Goal: Task Accomplishment & Management: Manage account settings

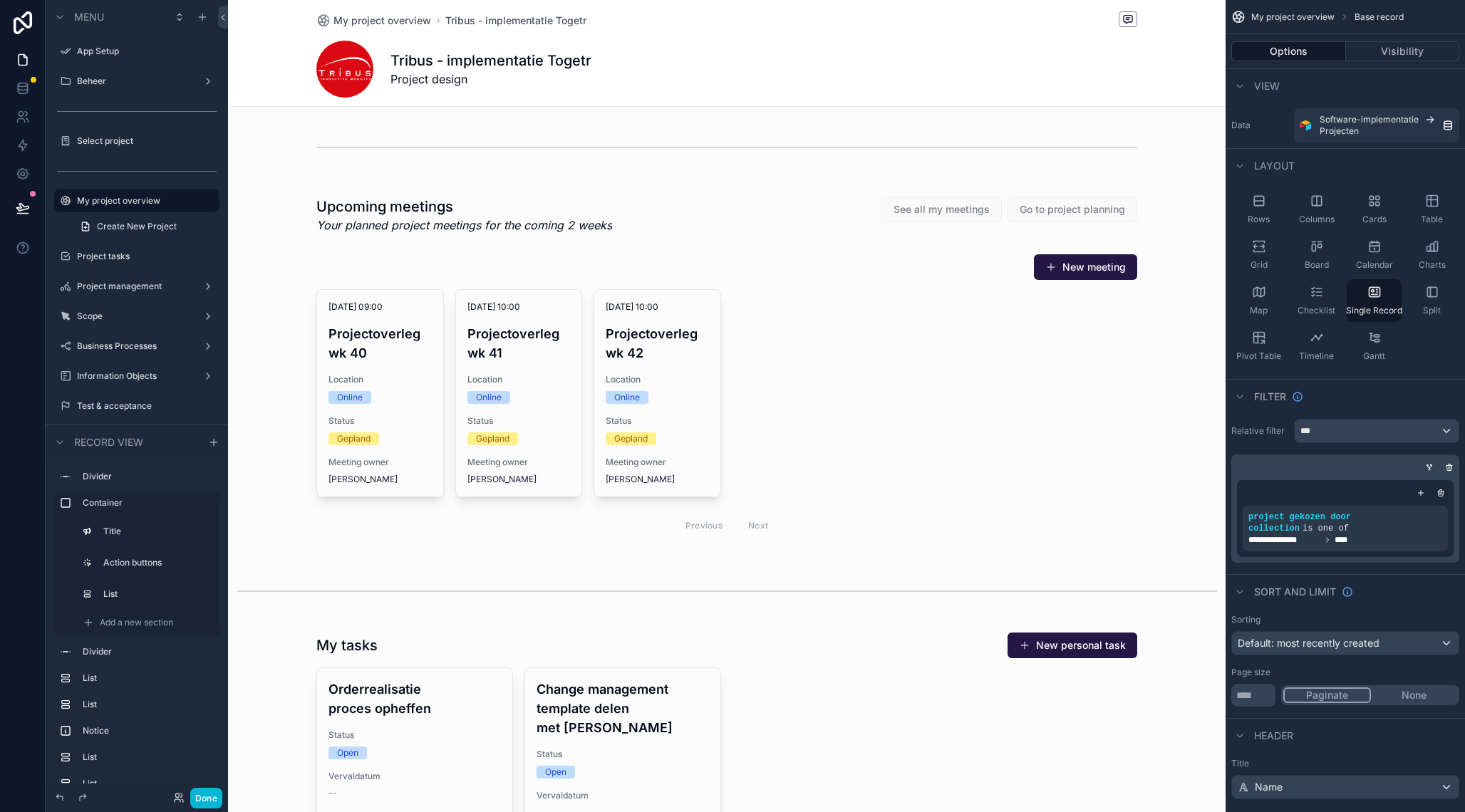
scroll to position [705, 0]
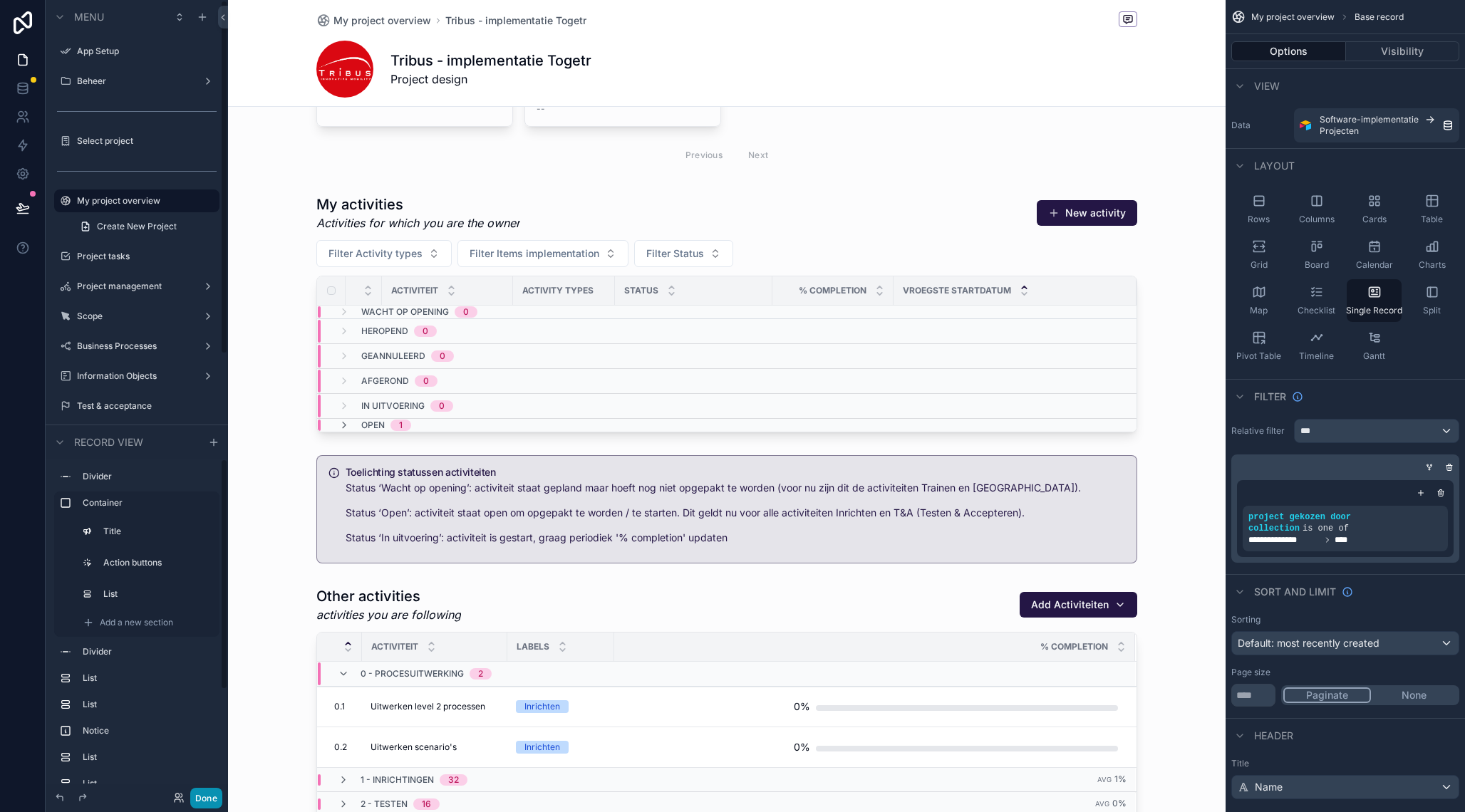
click at [204, 801] on button "Done" at bounding box center [206, 798] width 32 height 20
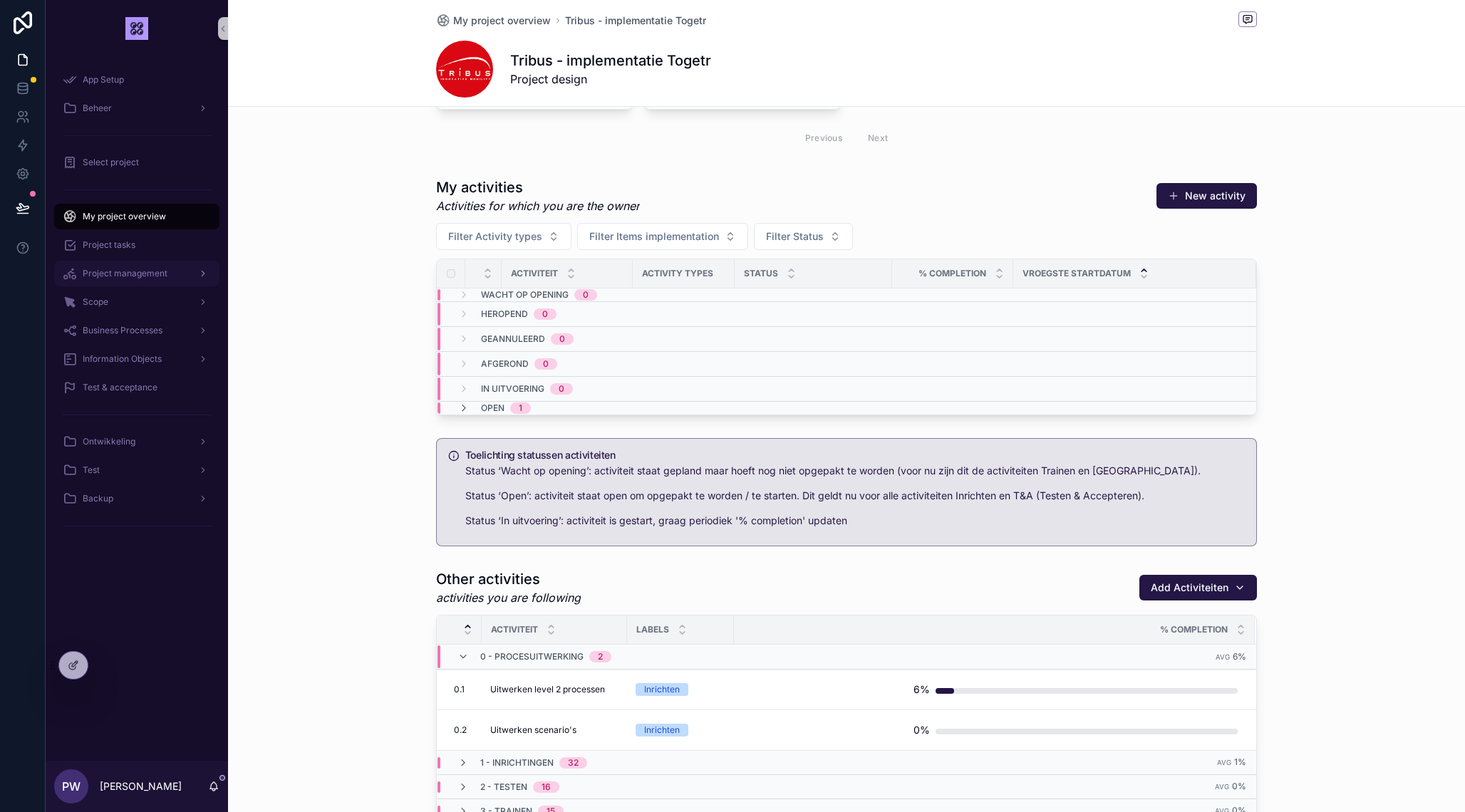
click at [106, 276] on span "Project management" at bounding box center [124, 274] width 84 height 12
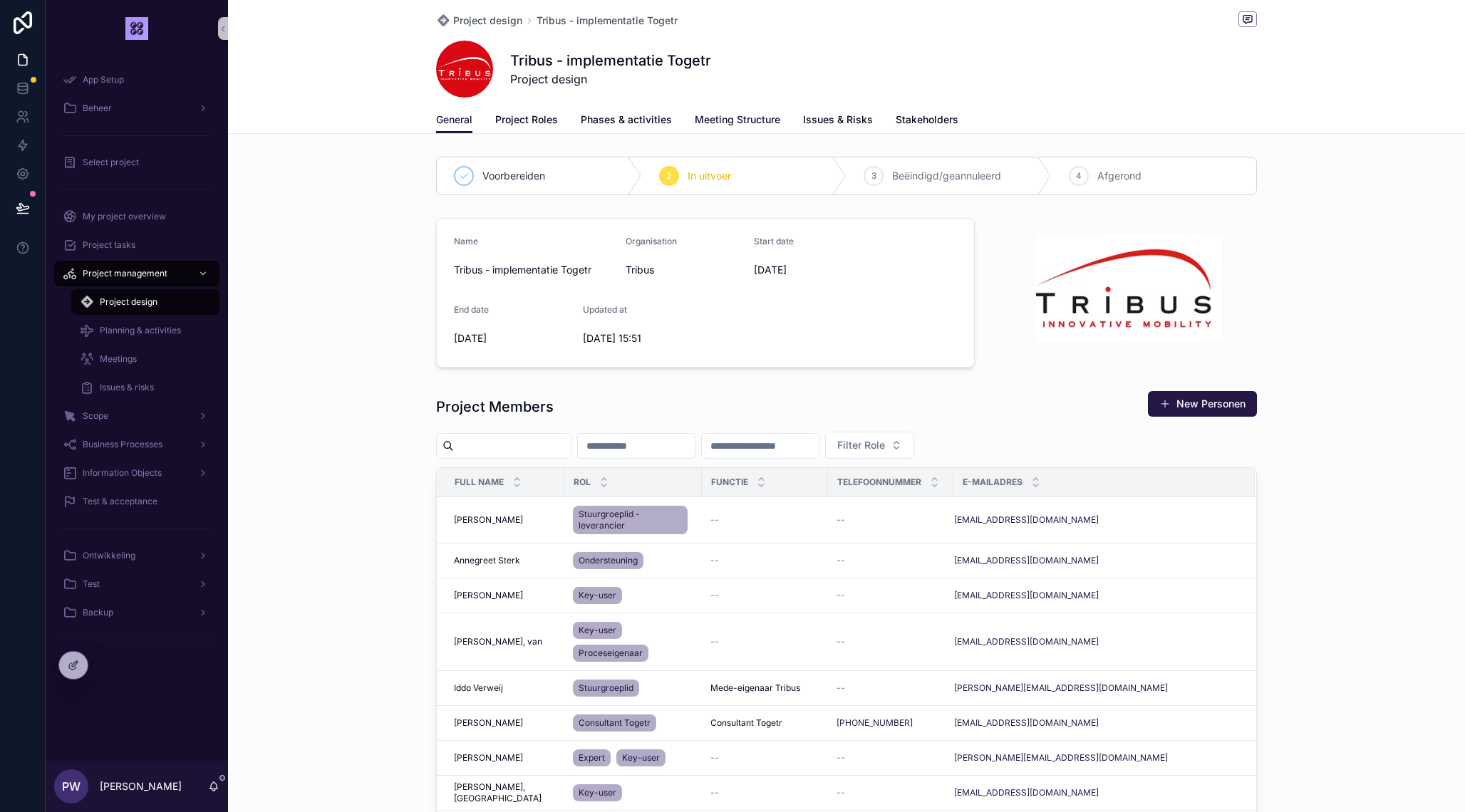
click at [722, 118] on span "Meeting Structure" at bounding box center [737, 120] width 85 height 14
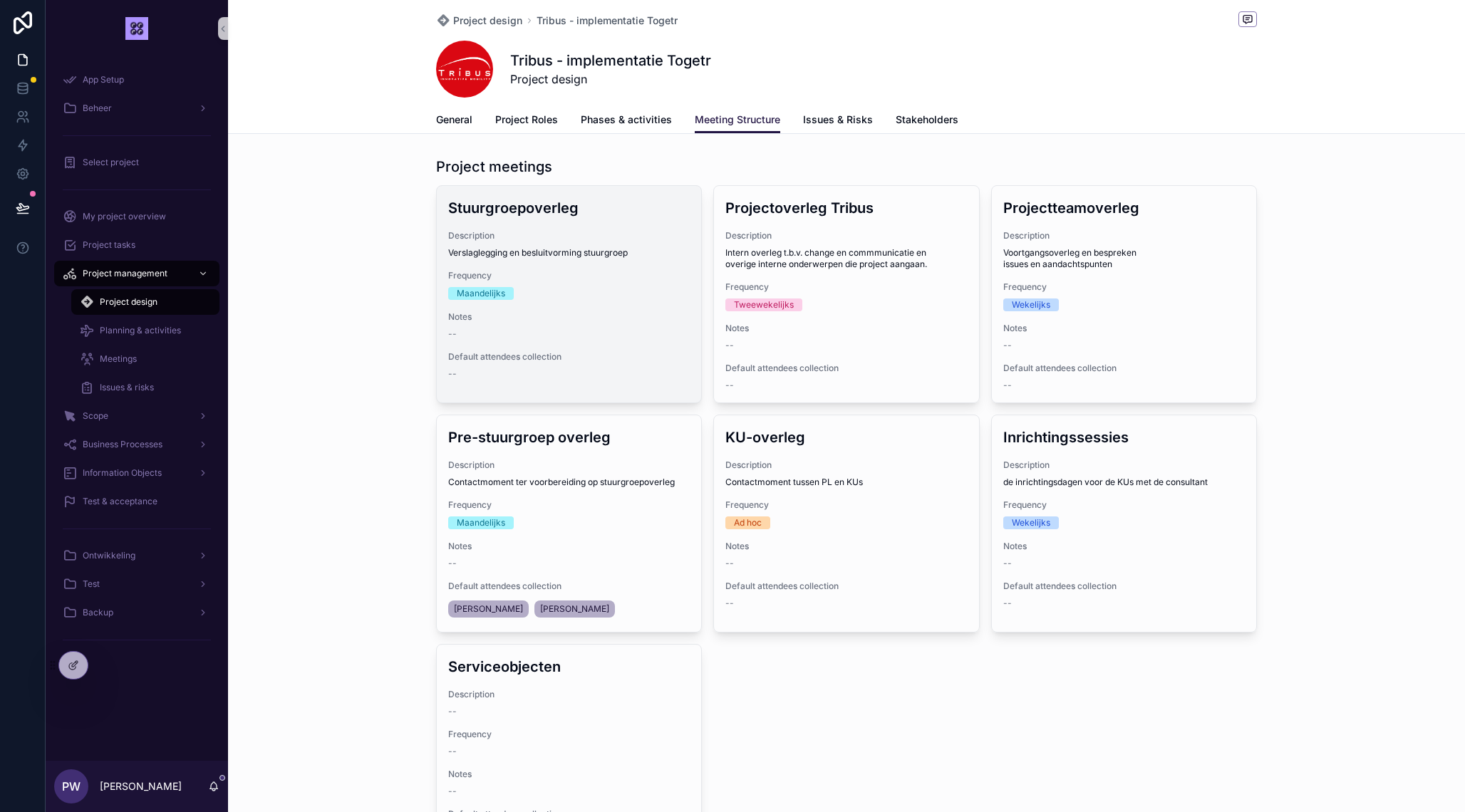
click at [548, 286] on div "Frequency Maandelijks" at bounding box center [569, 285] width 242 height 30
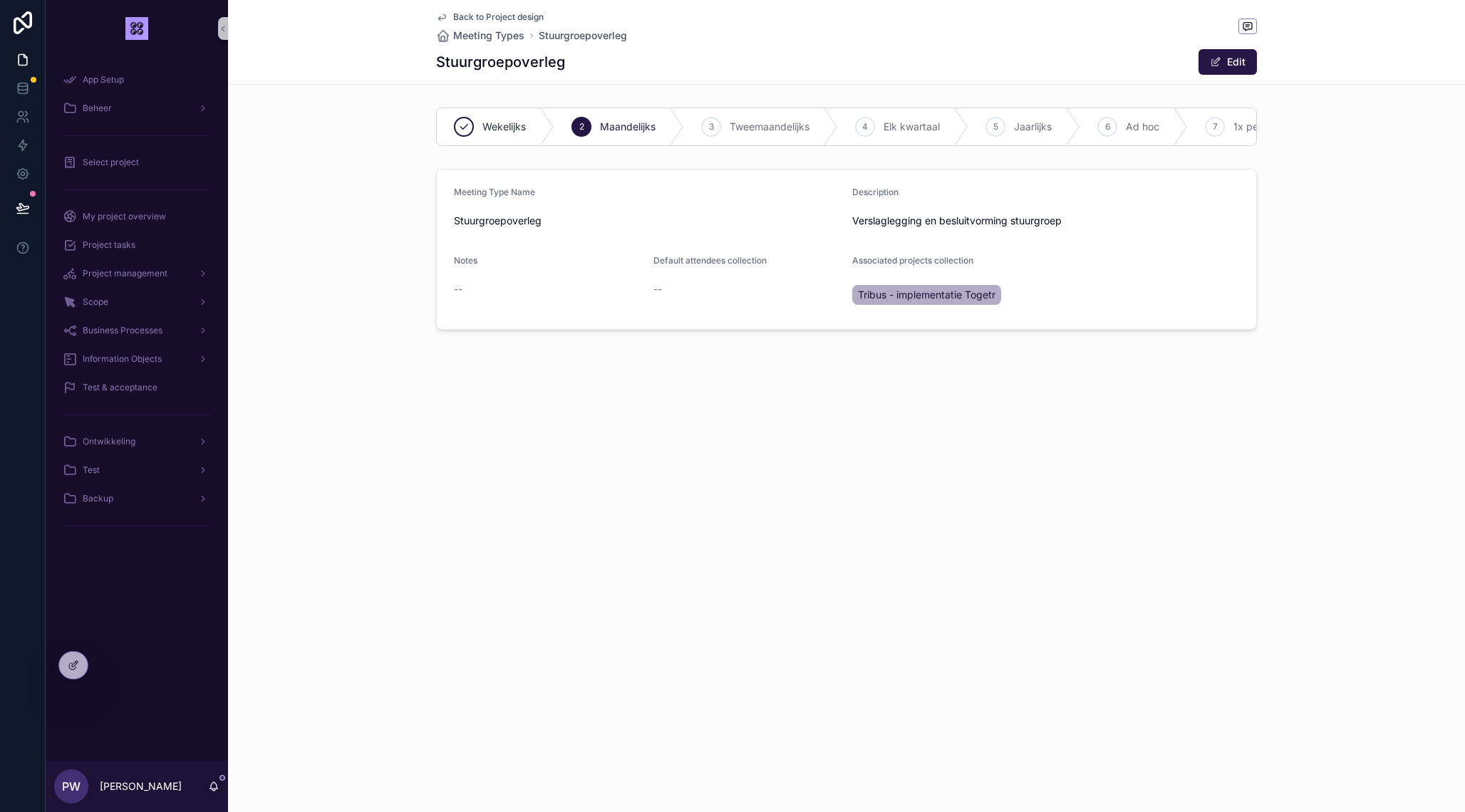
click at [479, 16] on span "Back to Project design" at bounding box center [498, 17] width 91 height 12
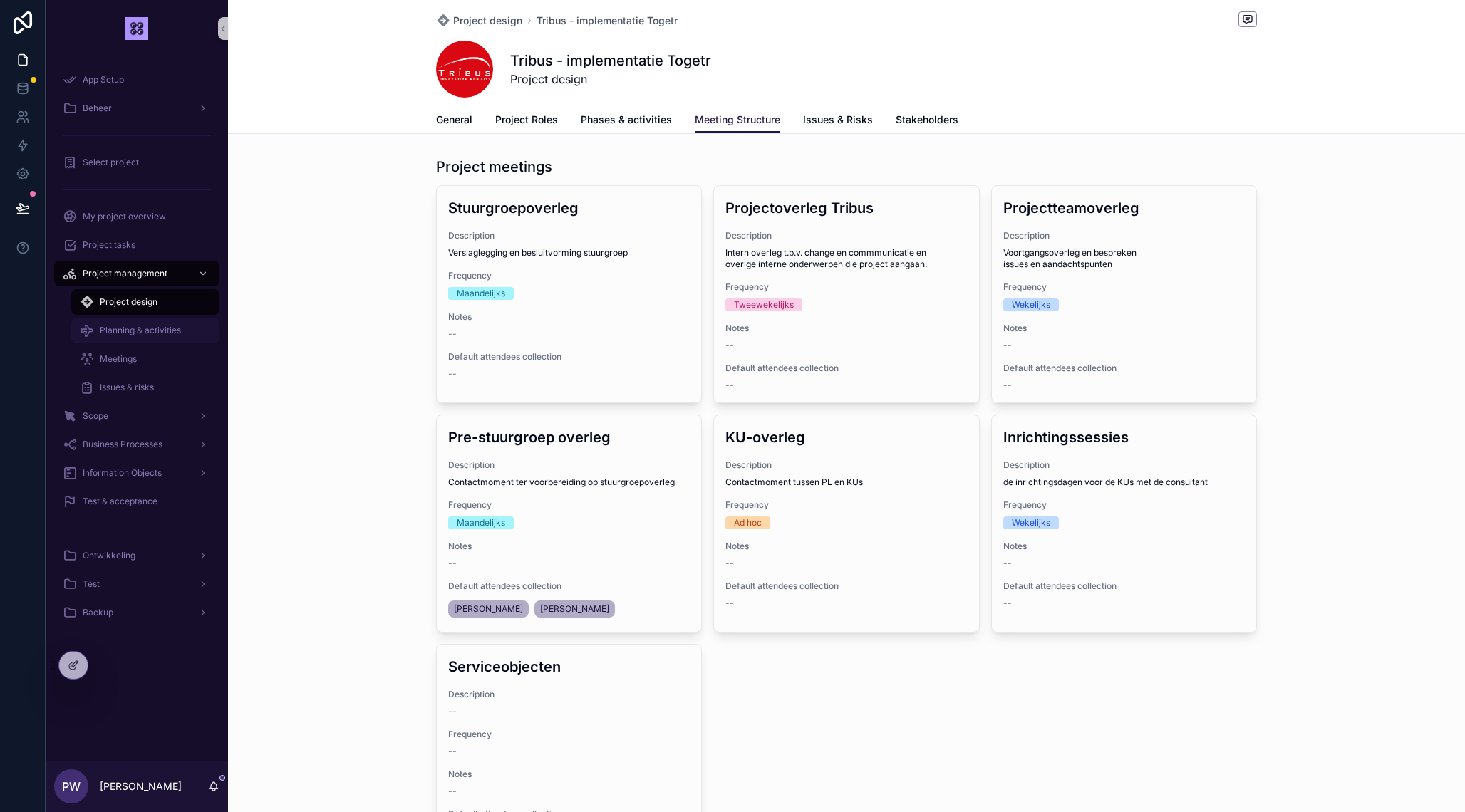
click at [155, 333] on span "Planning & activities" at bounding box center [139, 330] width 81 height 12
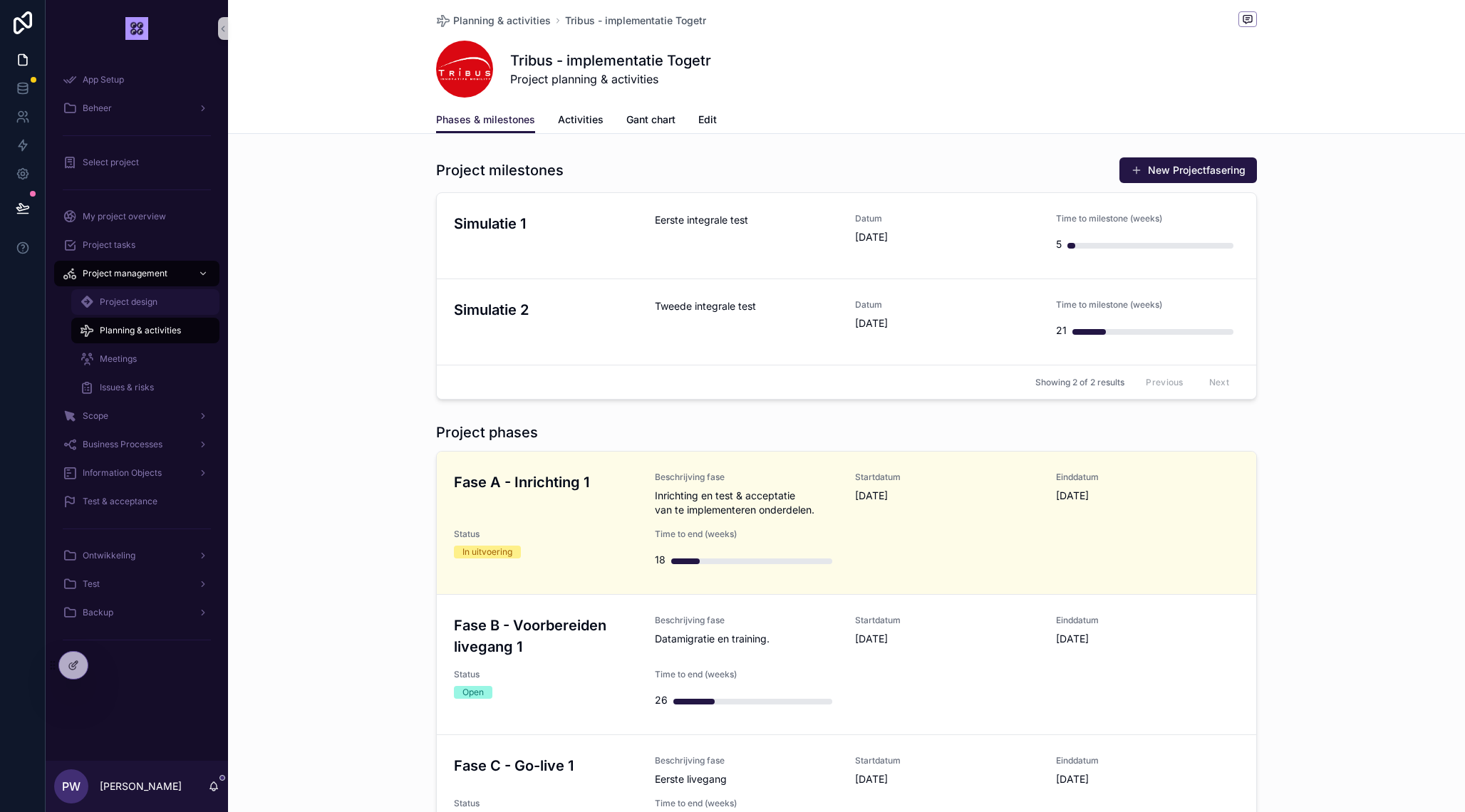
click at [155, 312] on div "Project design" at bounding box center [146, 302] width 131 height 23
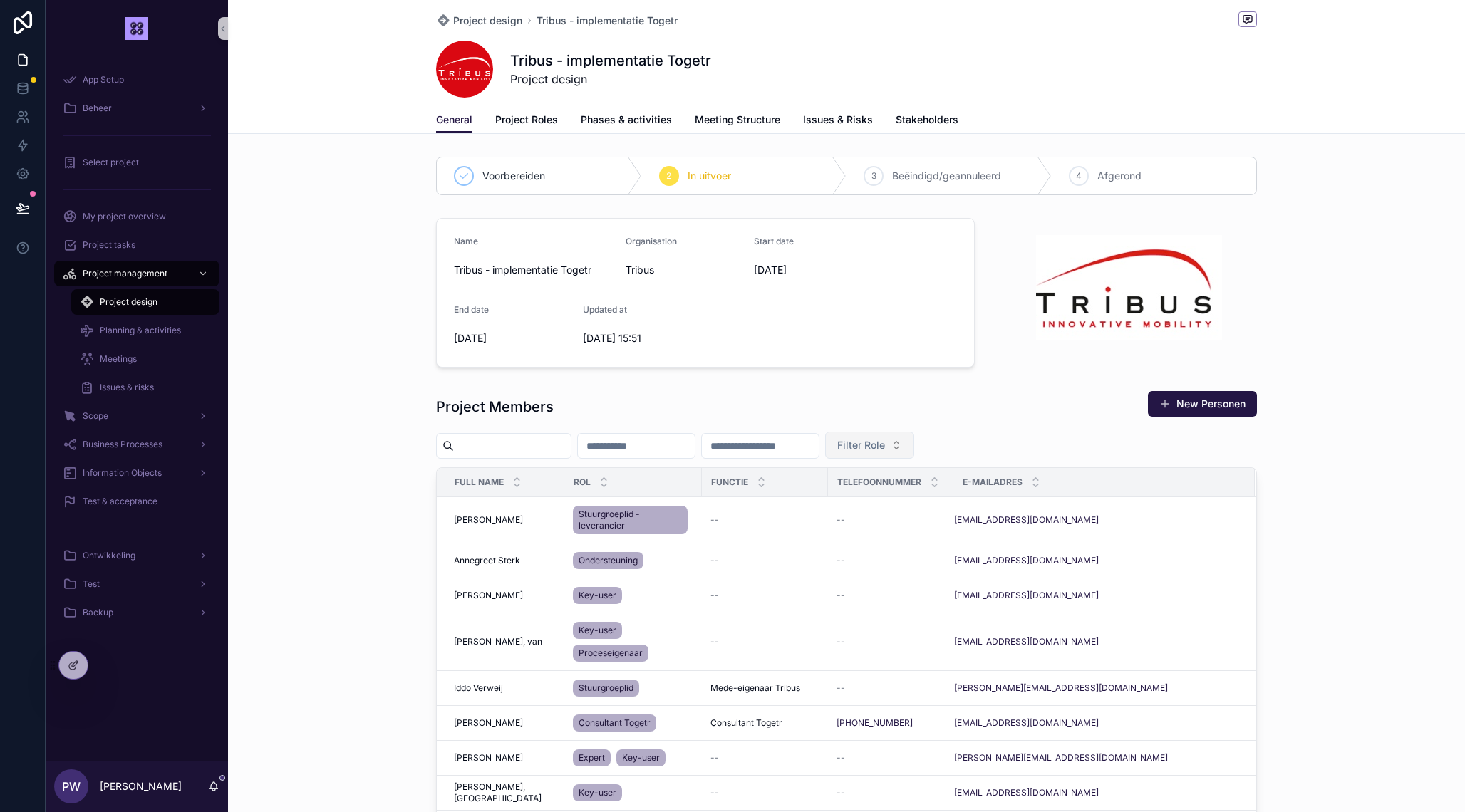
click at [885, 449] on span "Filter Role" at bounding box center [862, 445] width 48 height 14
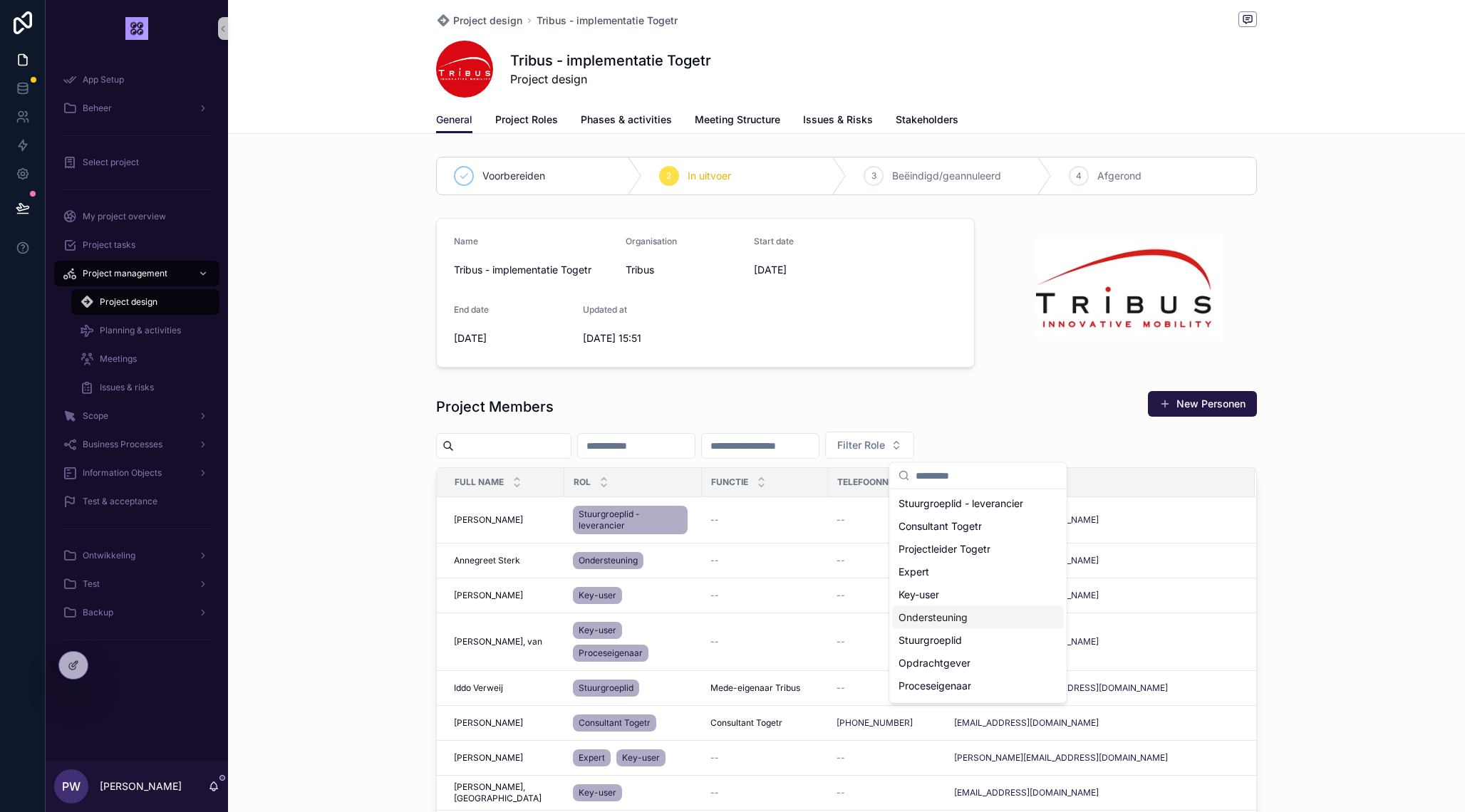
scroll to position [20, 0]
click at [974, 622] on div "Stuurgroeplid" at bounding box center [978, 621] width 171 height 23
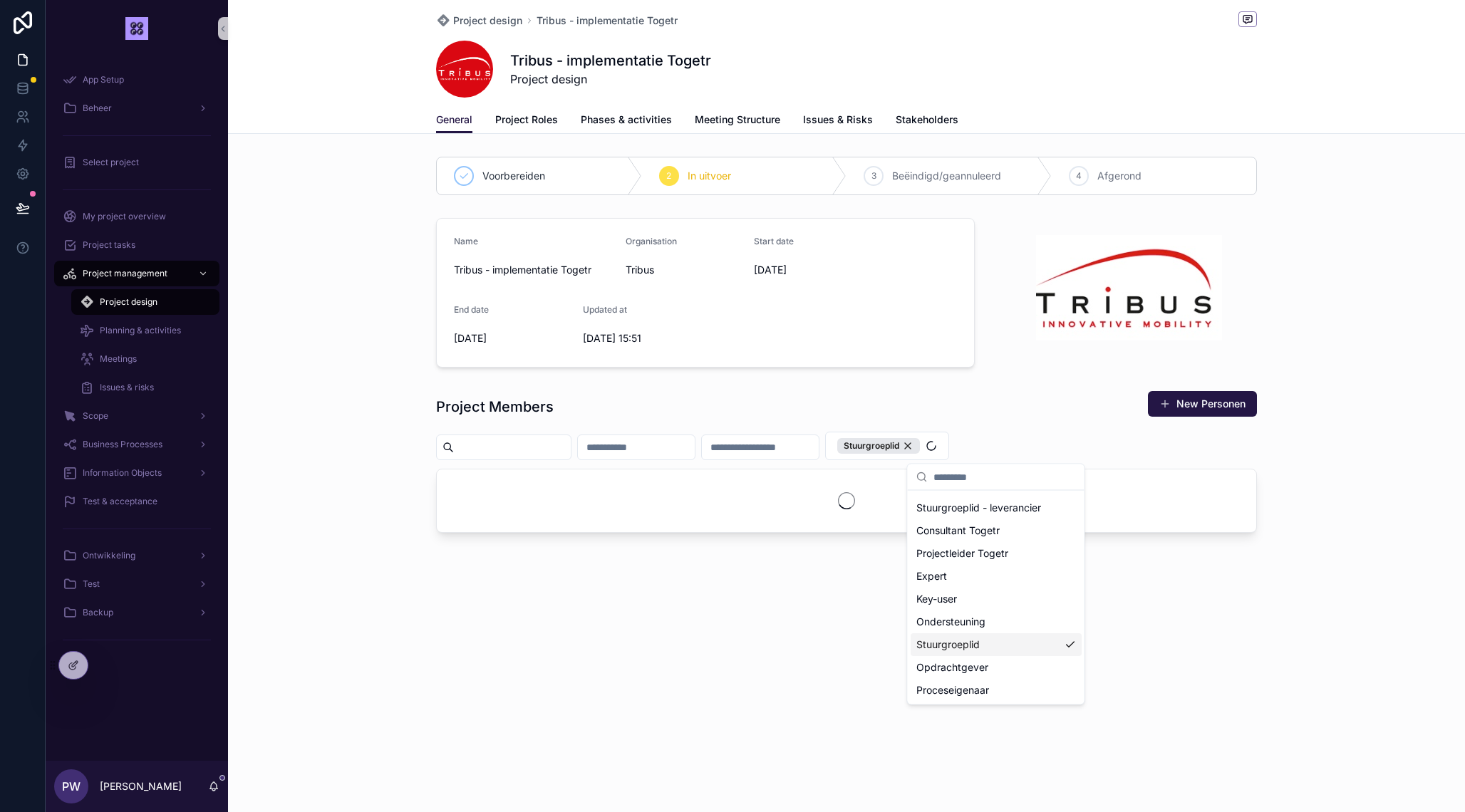
scroll to position [43, 0]
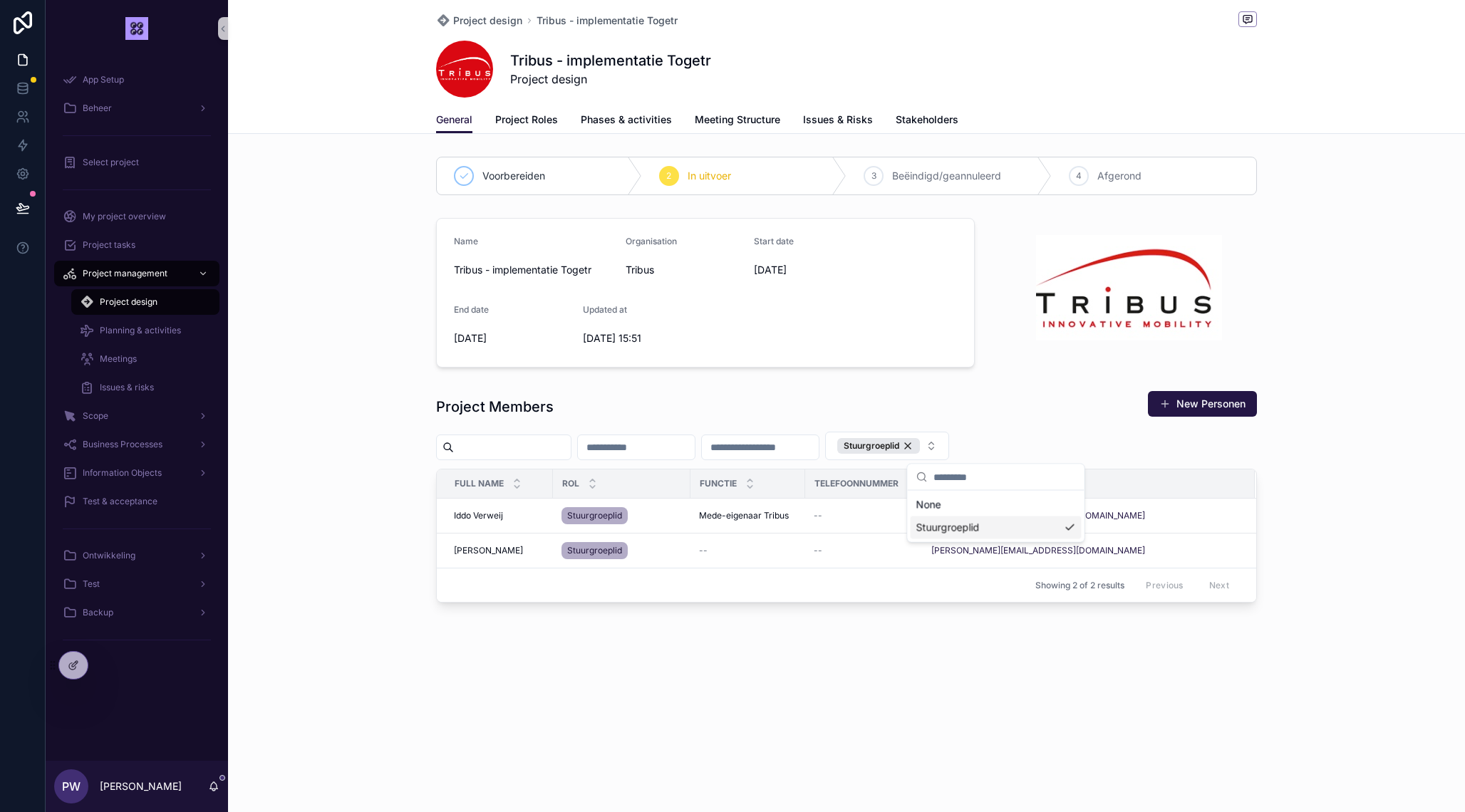
click at [325, 550] on div "Project Members New Personen Stuurgroeplid Full name Rol Functie Telefoonnummer…" at bounding box center [847, 497] width 1238 height 224
click at [920, 448] on div "Stuurgroeplid" at bounding box center [879, 446] width 83 height 16
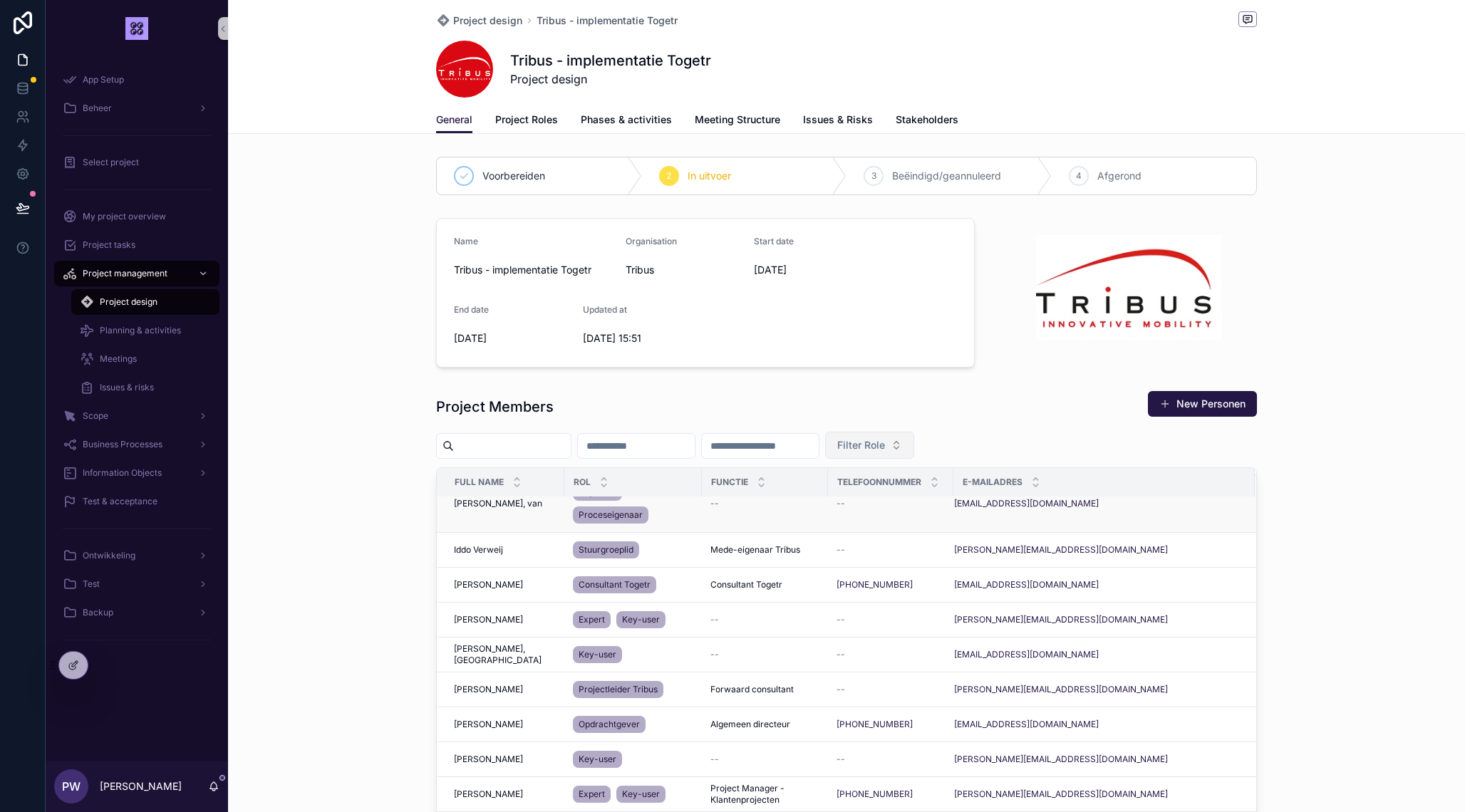
scroll to position [186, 0]
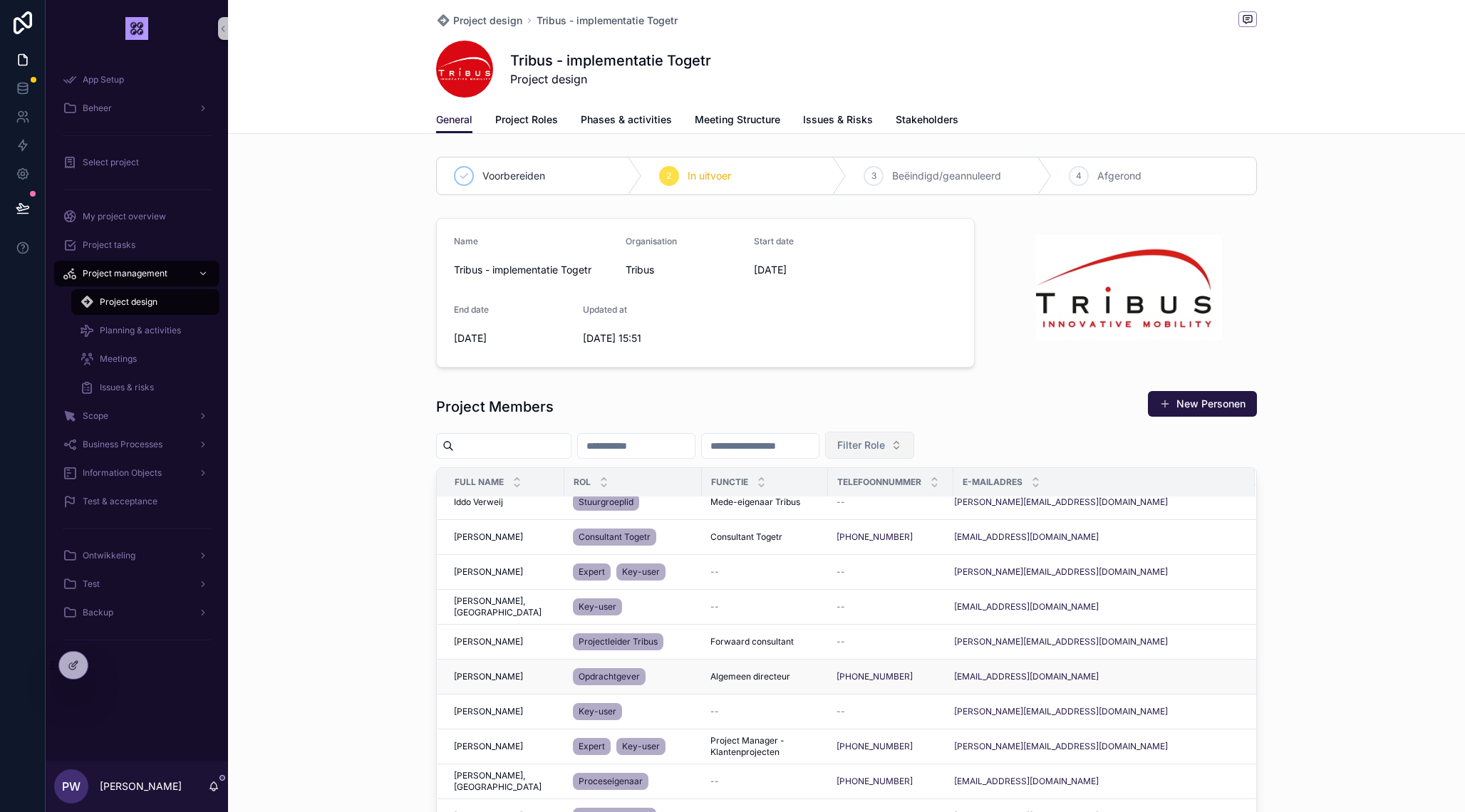
click at [521, 674] on div "[PERSON_NAME] [PERSON_NAME]" at bounding box center [505, 677] width 102 height 12
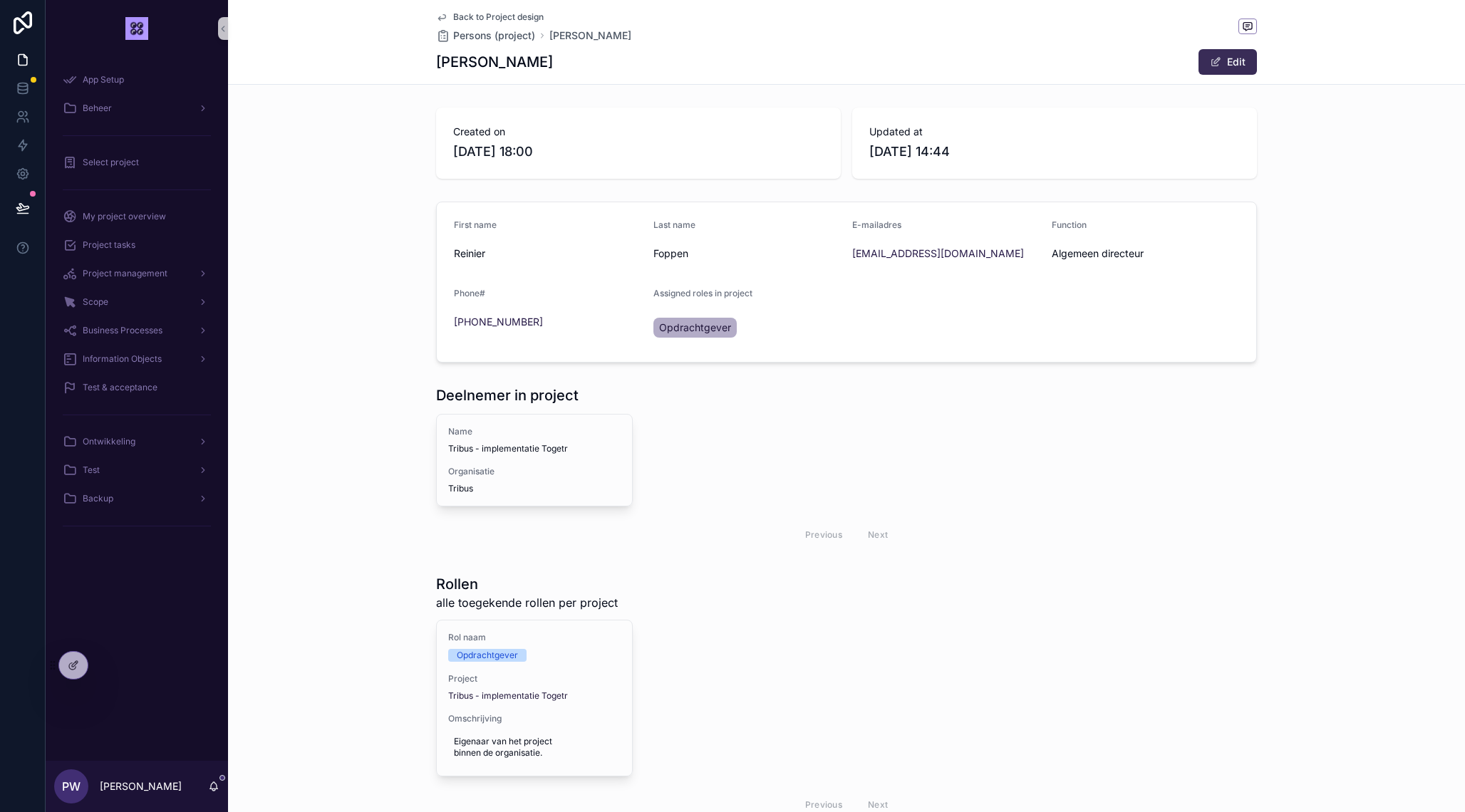
click at [1246, 57] on button "Edit" at bounding box center [1228, 61] width 59 height 26
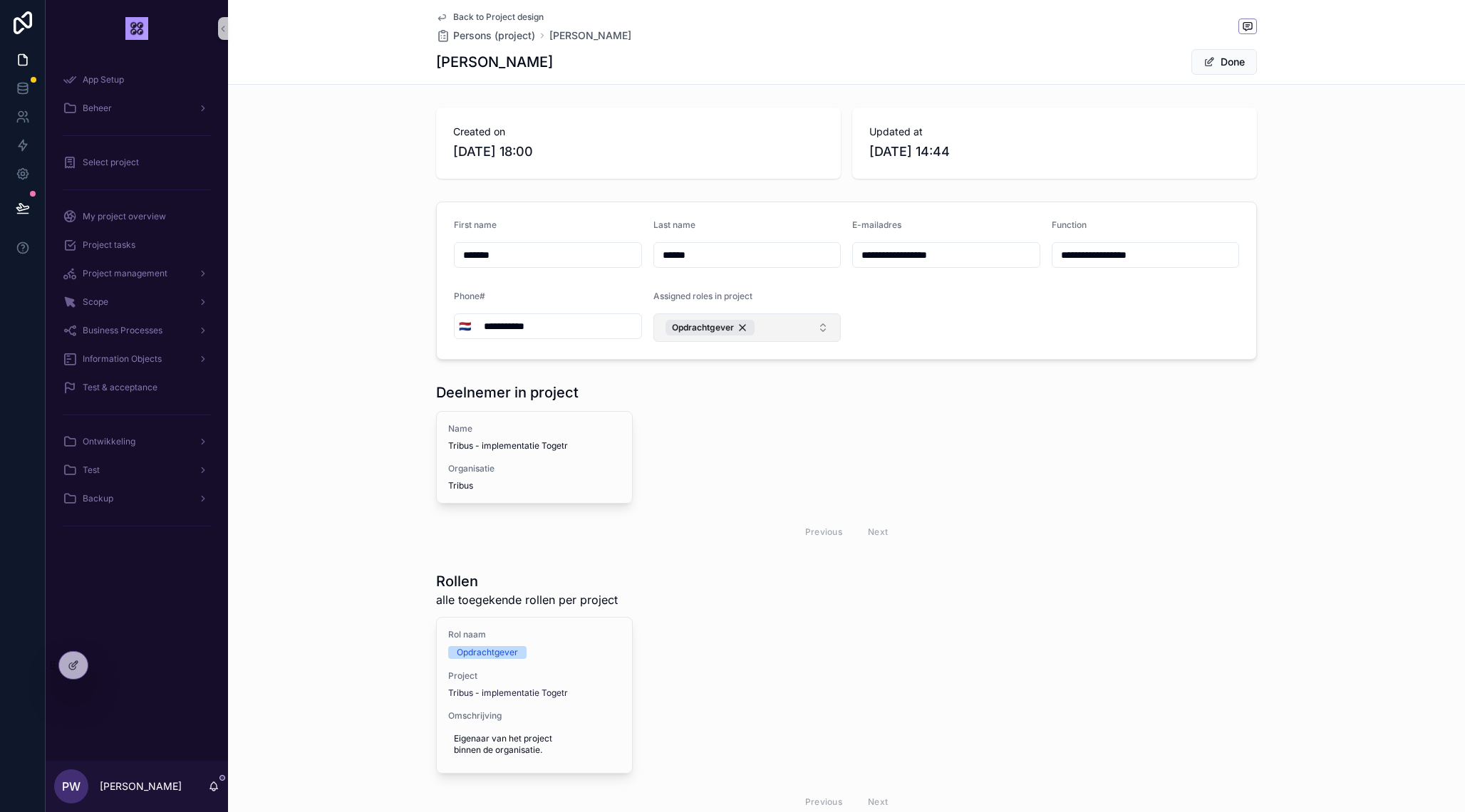
click at [820, 329] on button "Opdrachtgever" at bounding box center [748, 328] width 188 height 28
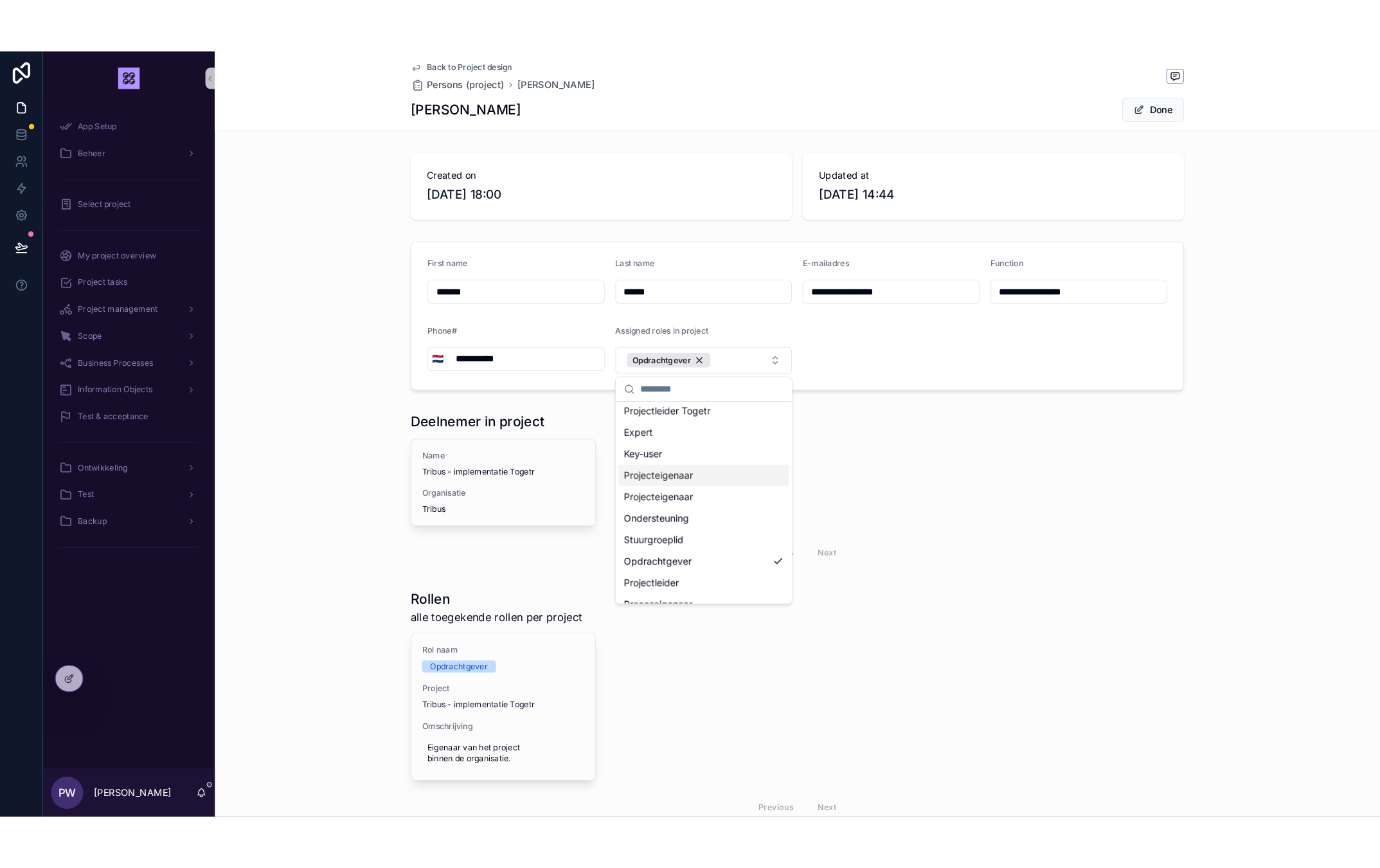
scroll to position [100, 0]
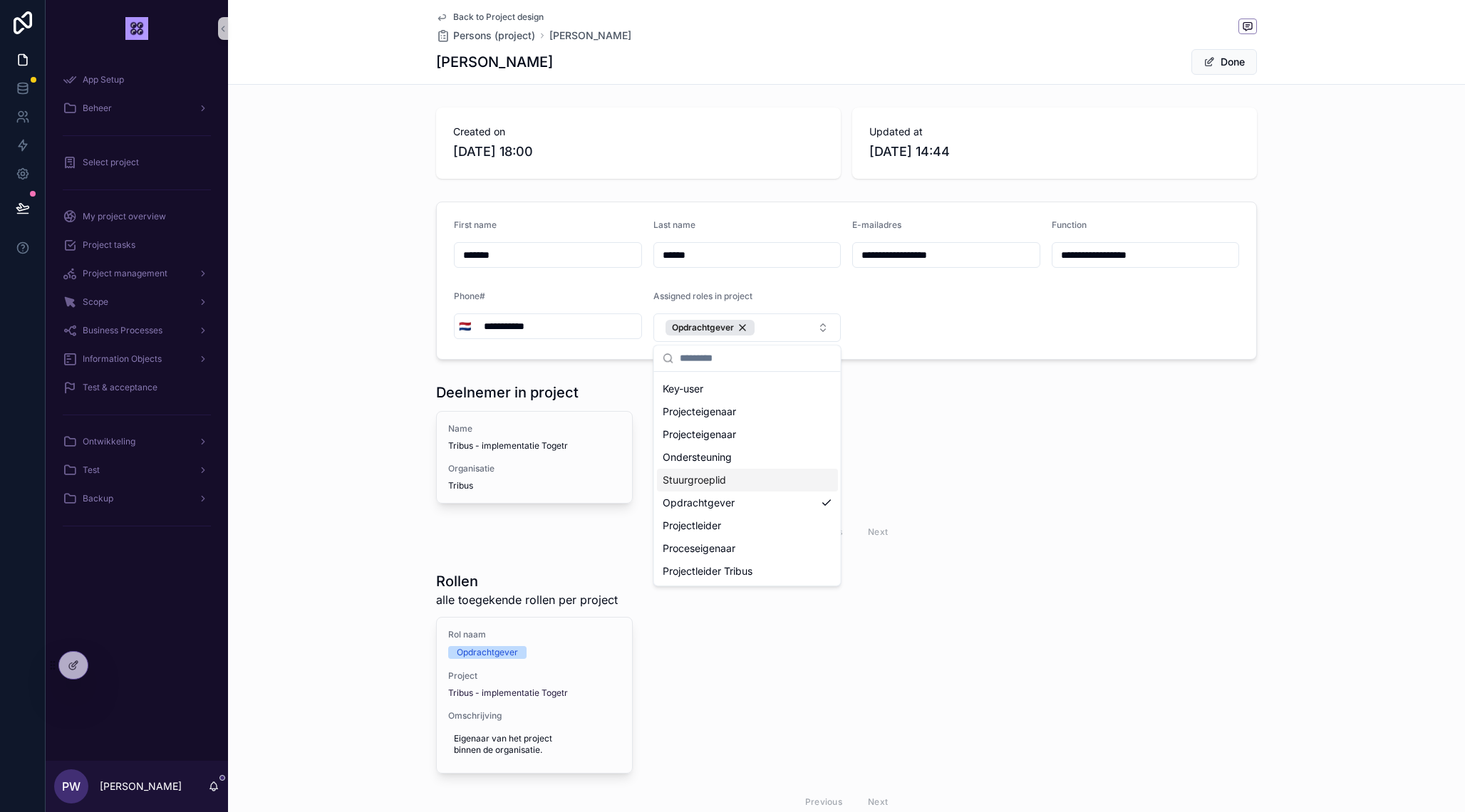
click at [744, 484] on div "Stuurgroeplid" at bounding box center [748, 481] width 181 height 23
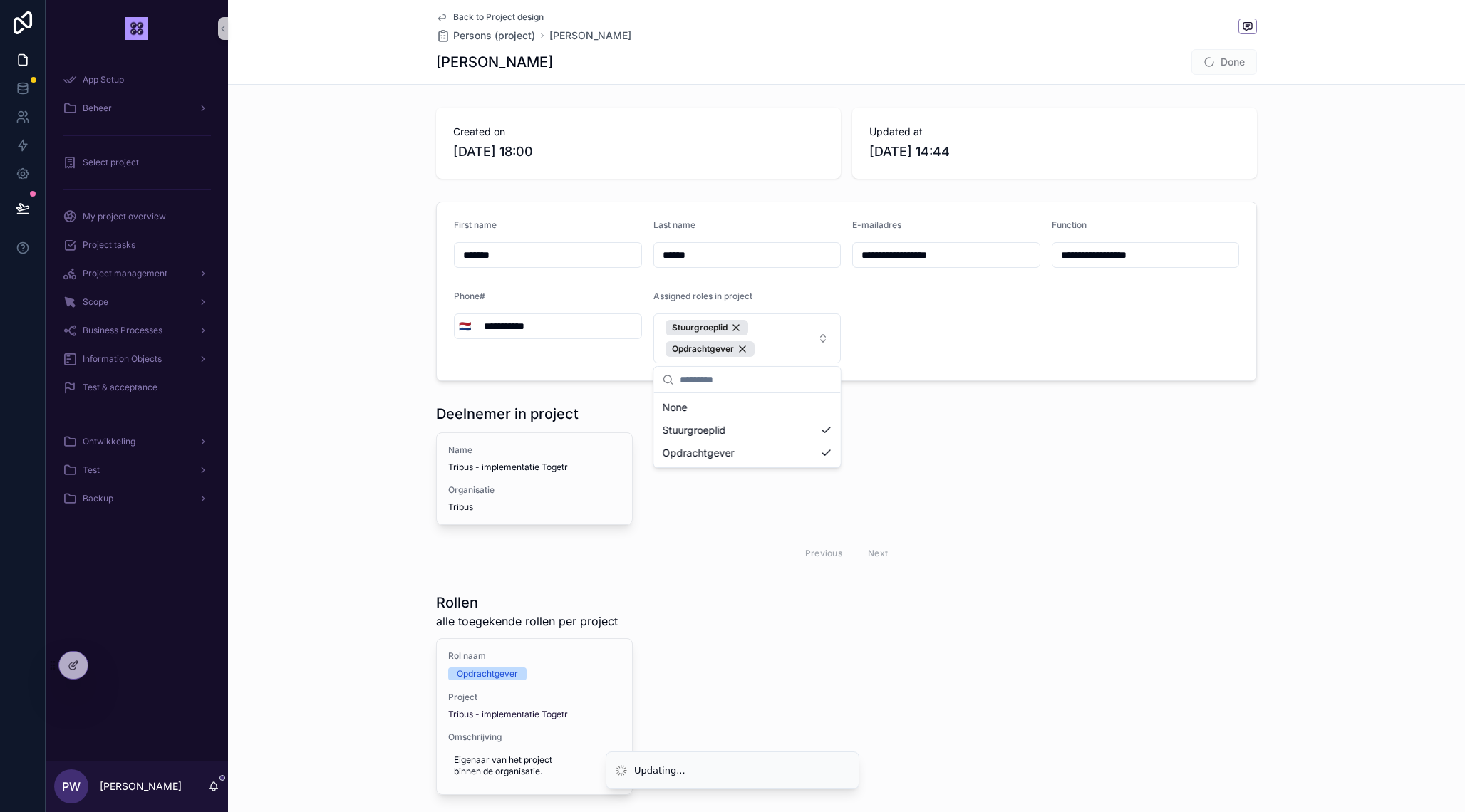
click at [1266, 77] on div "Back to Project design Persons (project) [PERSON_NAME] [PERSON_NAME] Done" at bounding box center [847, 42] width 1238 height 84
click at [1343, 128] on div "Created on [DATE] 18:00 Updated at [DATE] 14:44" at bounding box center [847, 143] width 1238 height 83
click at [1211, 60] on span "Done" at bounding box center [1224, 61] width 66 height 26
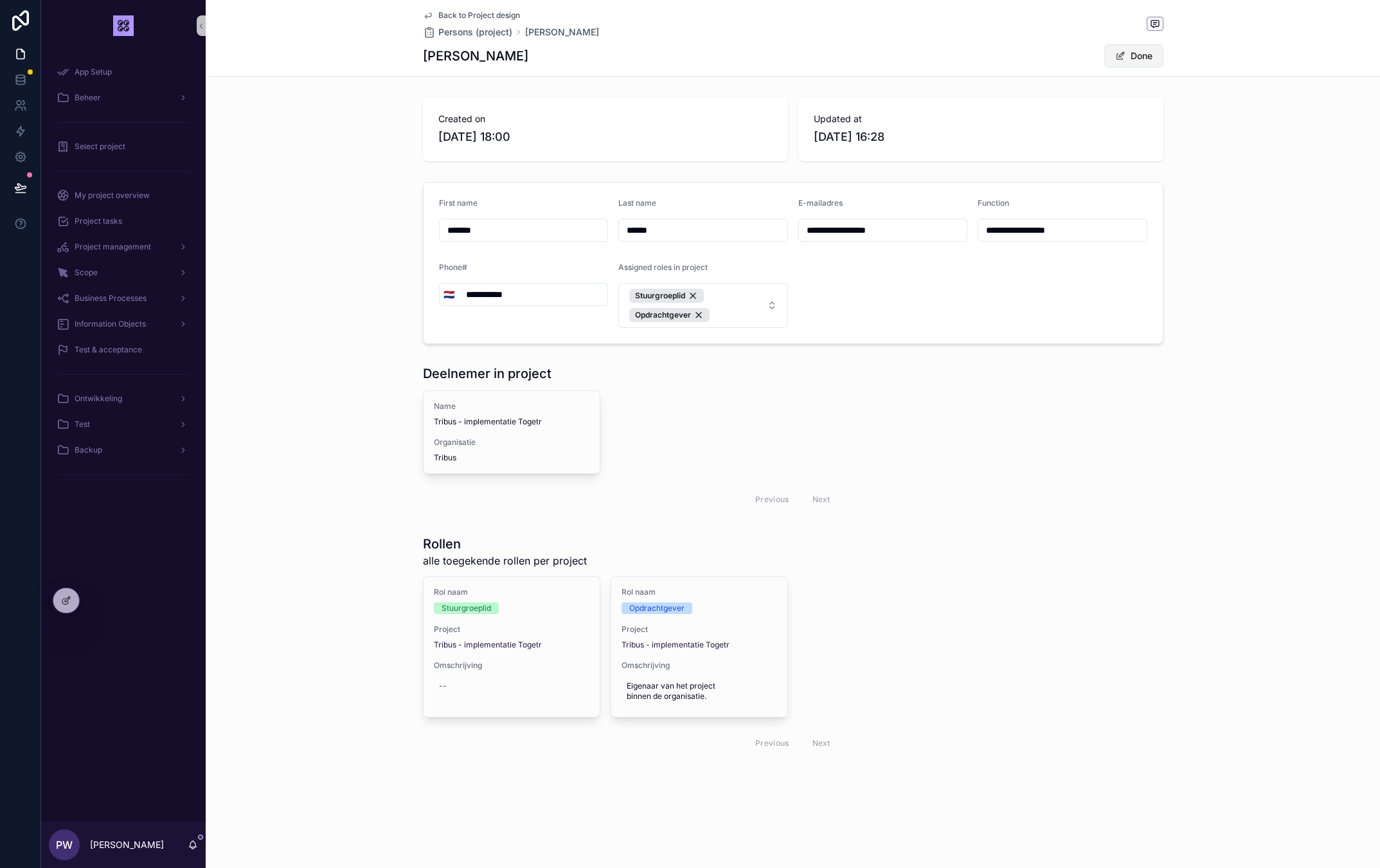
click at [1148, 56] on button "Done" at bounding box center [1134, 55] width 59 height 23
